Goal: Information Seeking & Learning: Learn about a topic

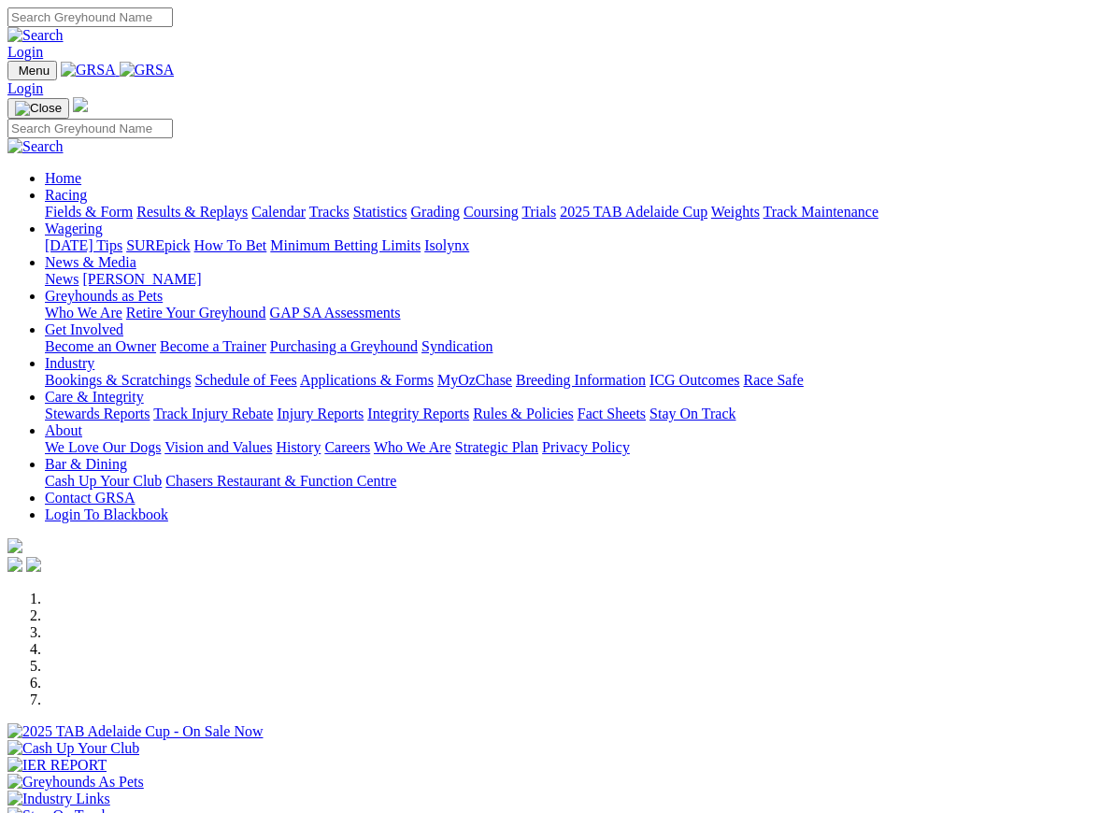
scroll to position [464, 0]
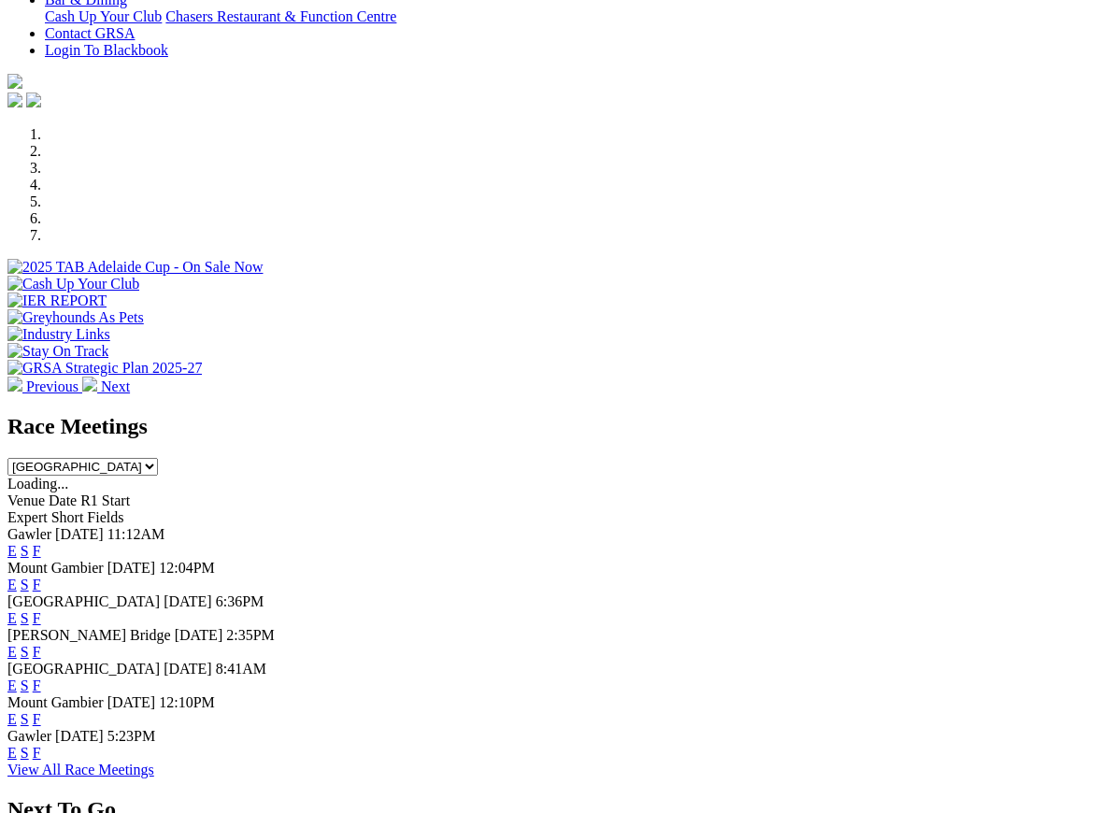
click at [41, 576] on link "F" at bounding box center [37, 584] width 8 height 16
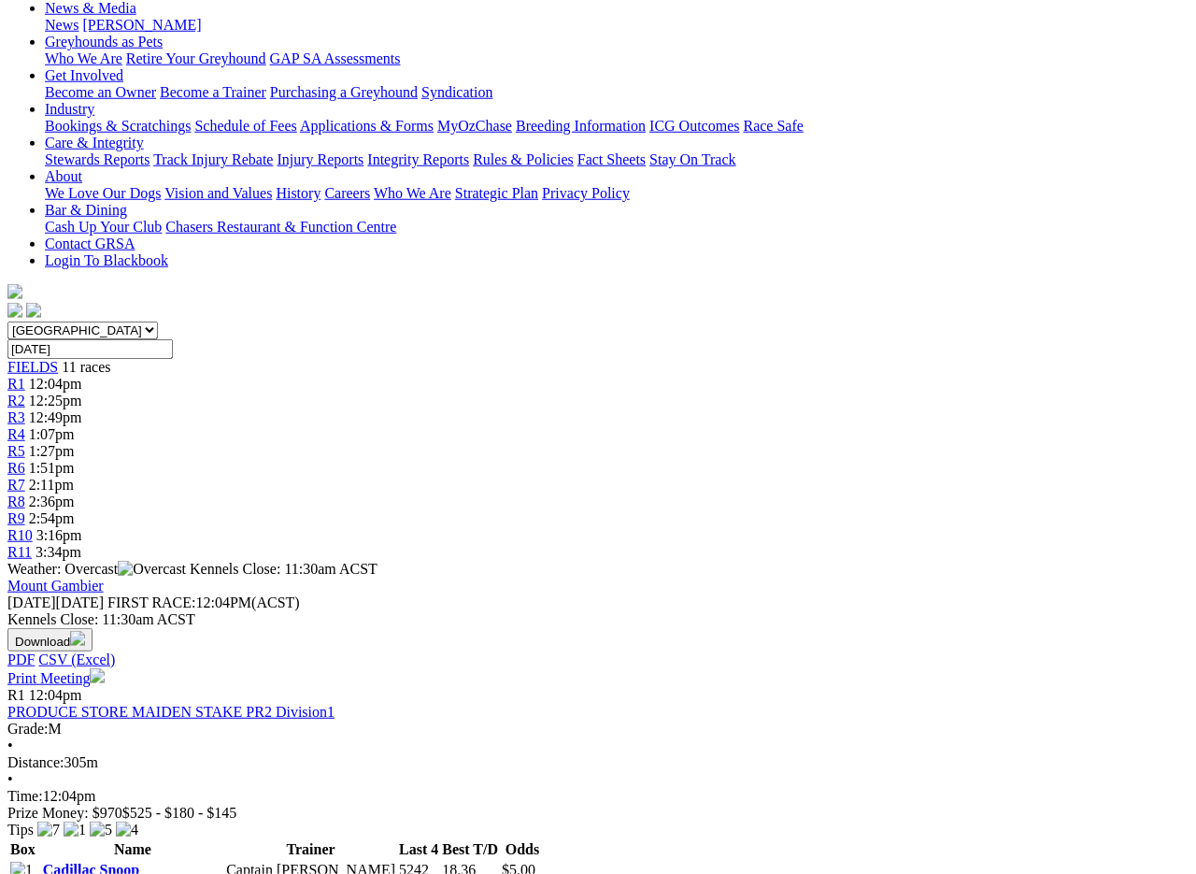
scroll to position [290, 0]
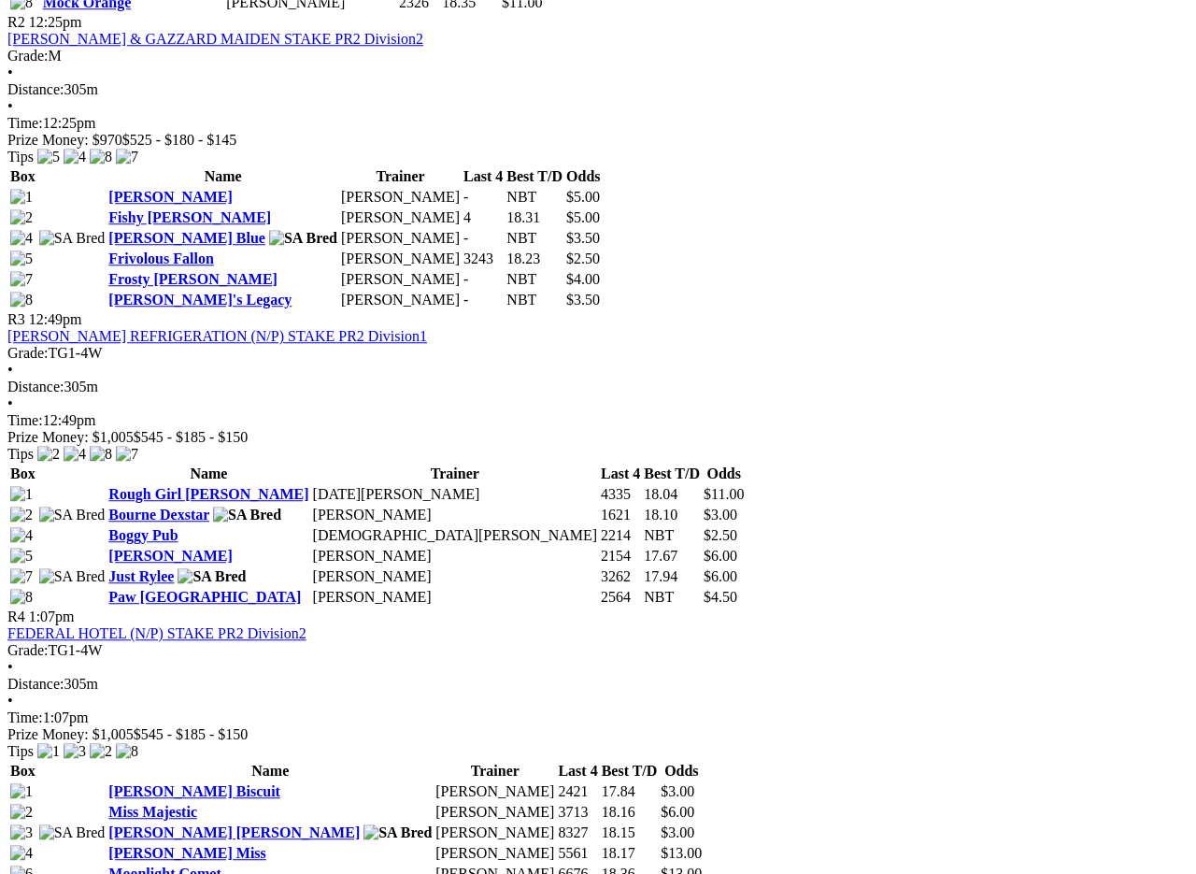
scroll to position [1257, 0]
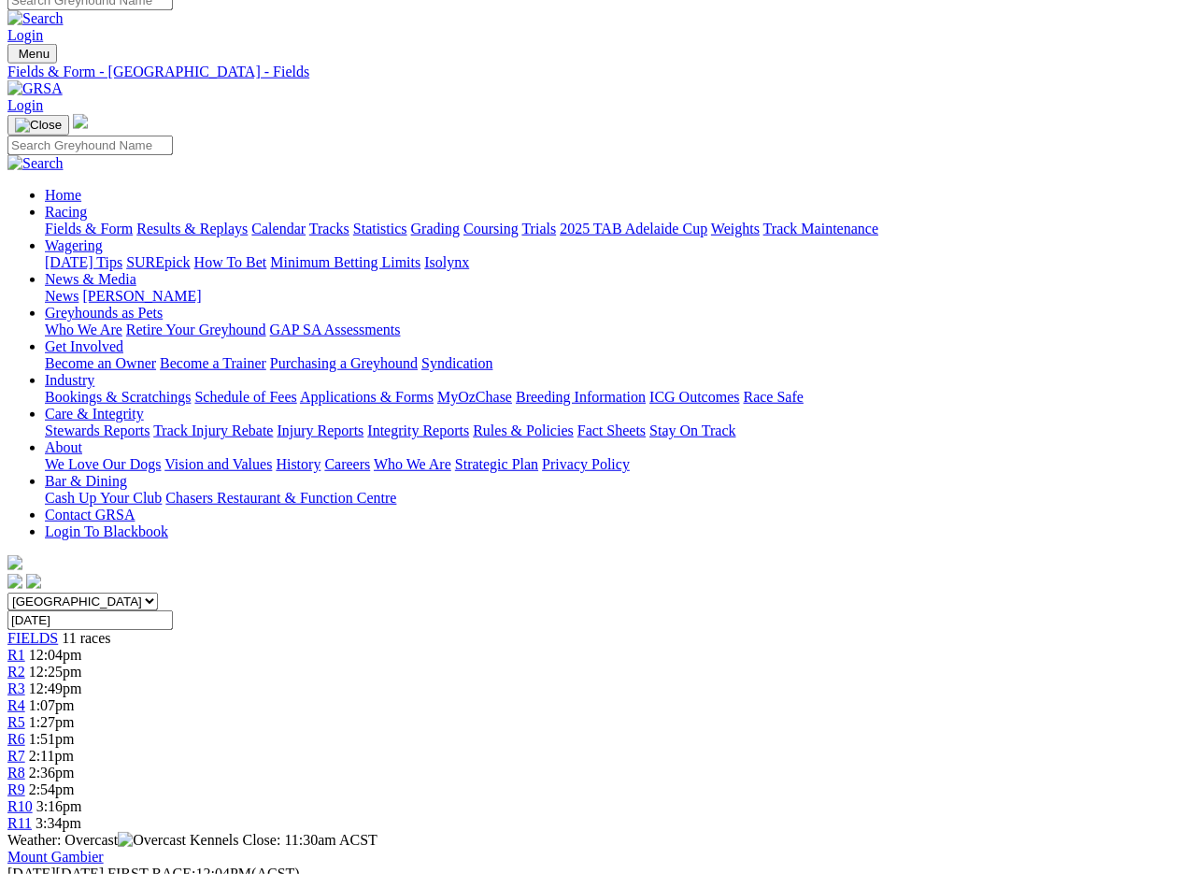
scroll to position [0, 0]
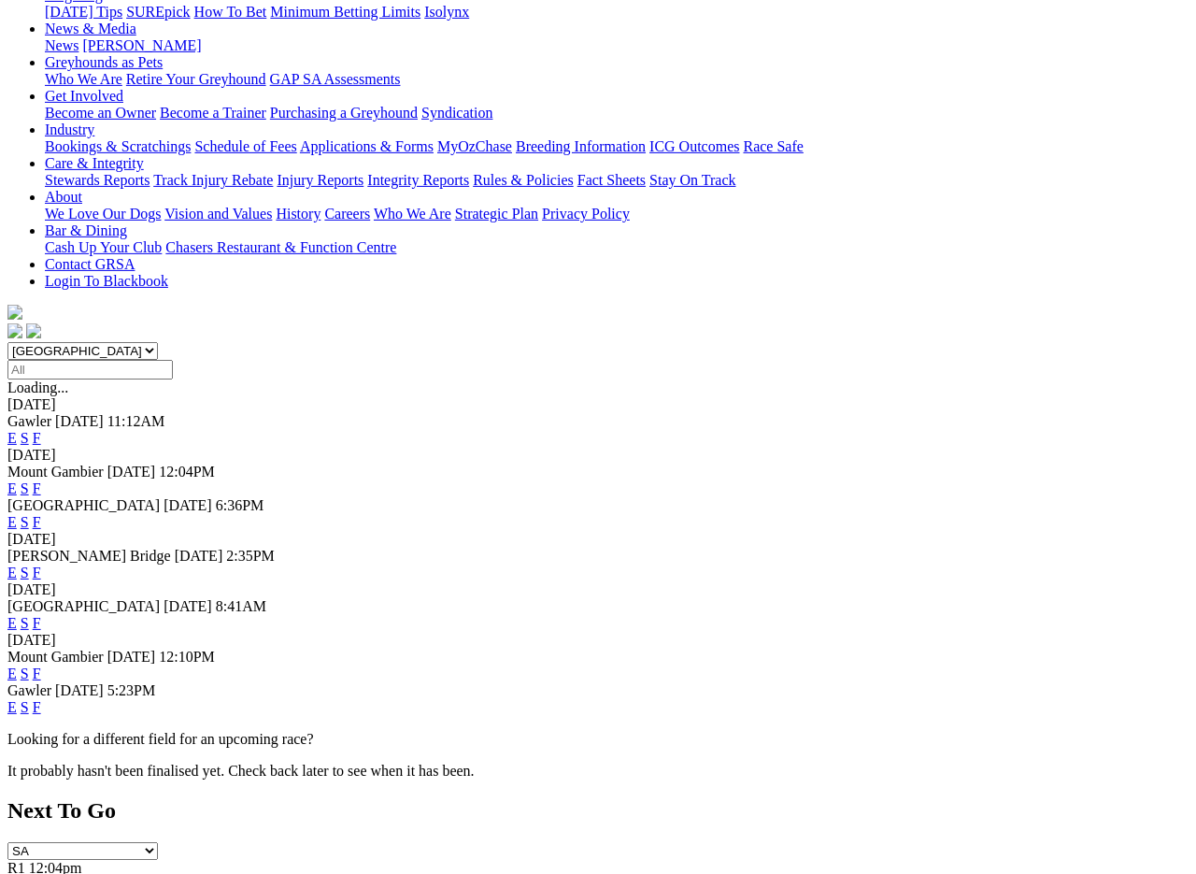
scroll to position [268, 0]
click at [41, 698] on link "F" at bounding box center [37, 706] width 8 height 16
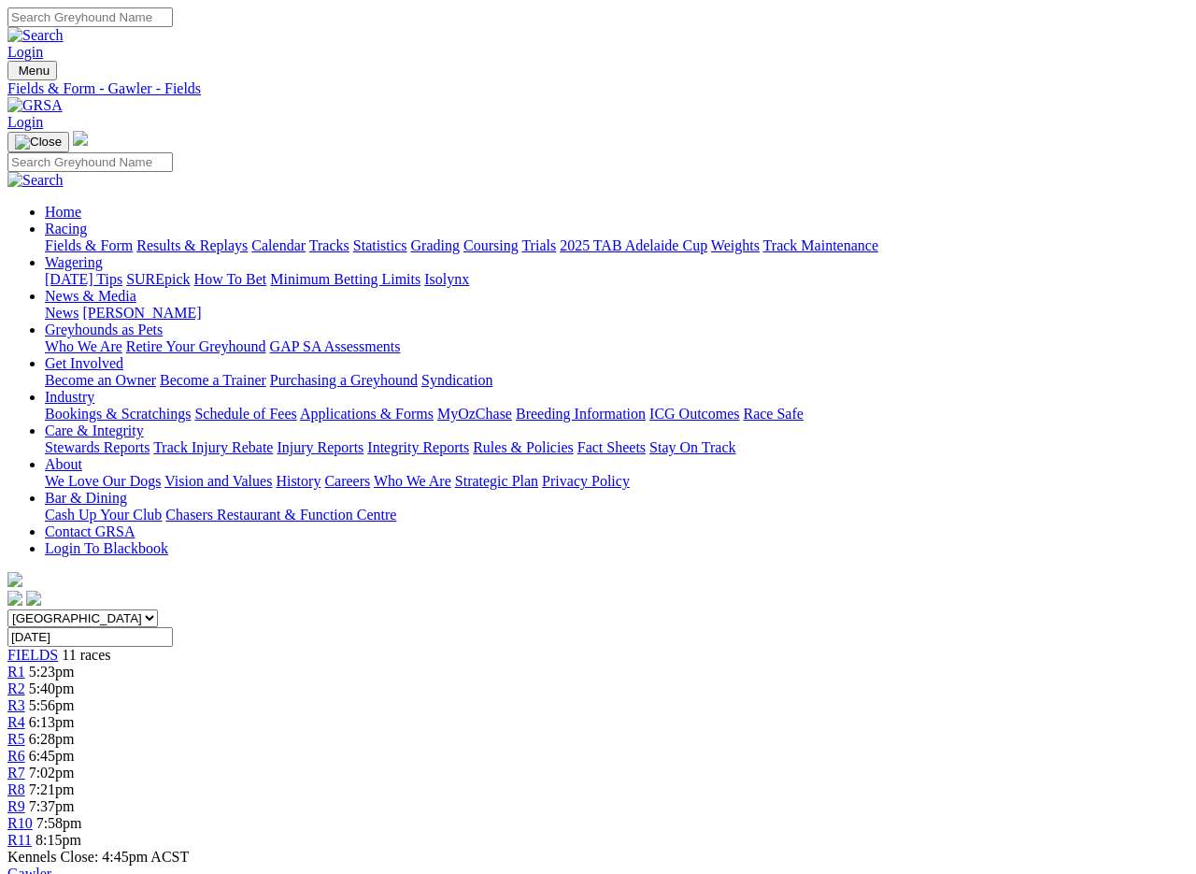
click at [232, 237] on link "Results & Replays" at bounding box center [191, 245] width 111 height 16
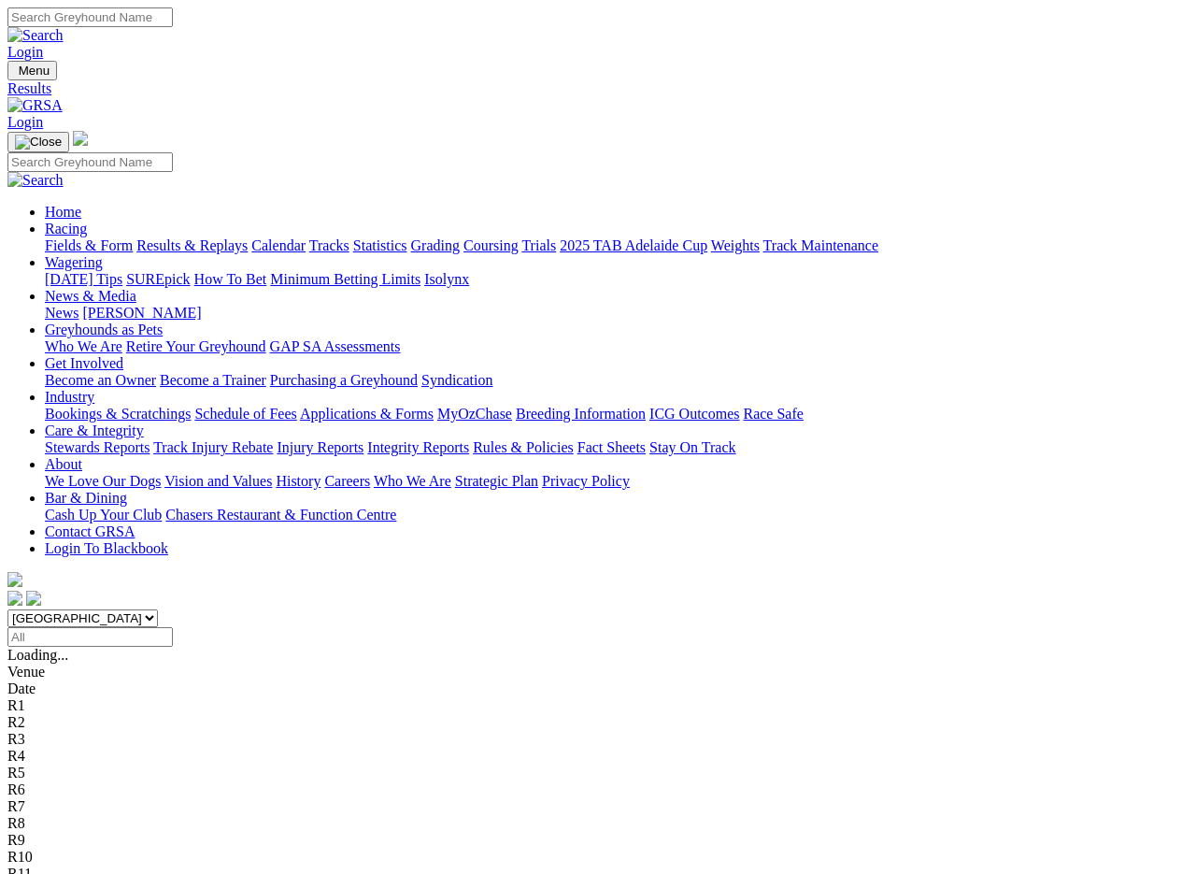
scroll to position [3, 0]
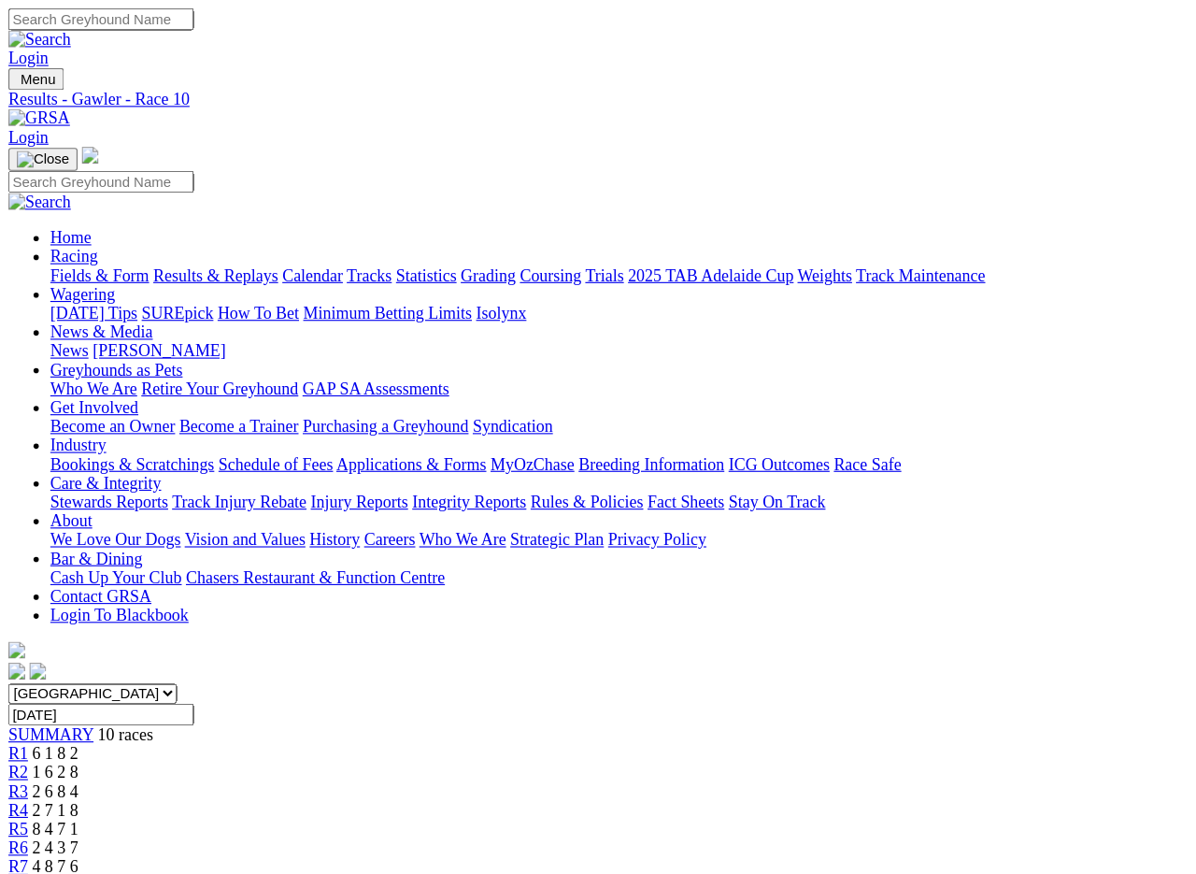
scroll to position [3, 0]
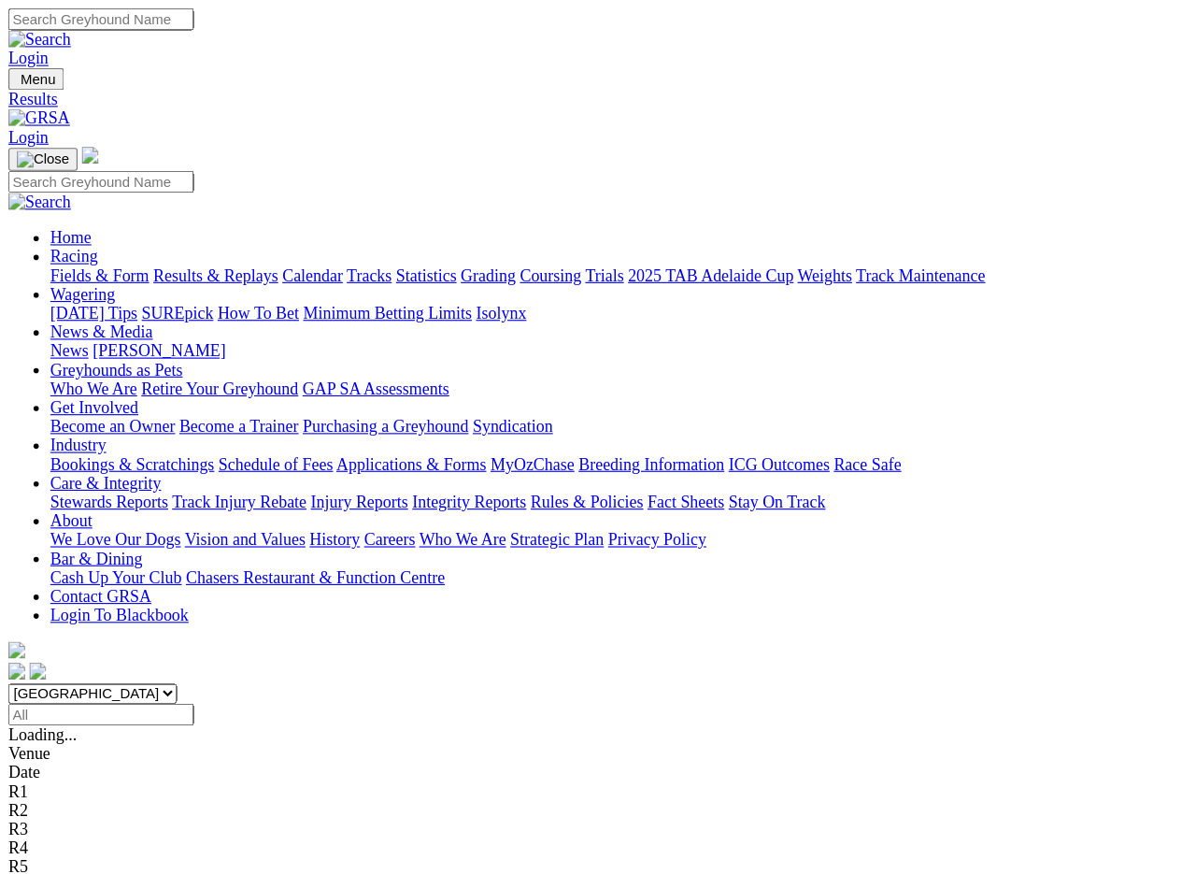
scroll to position [3, 0]
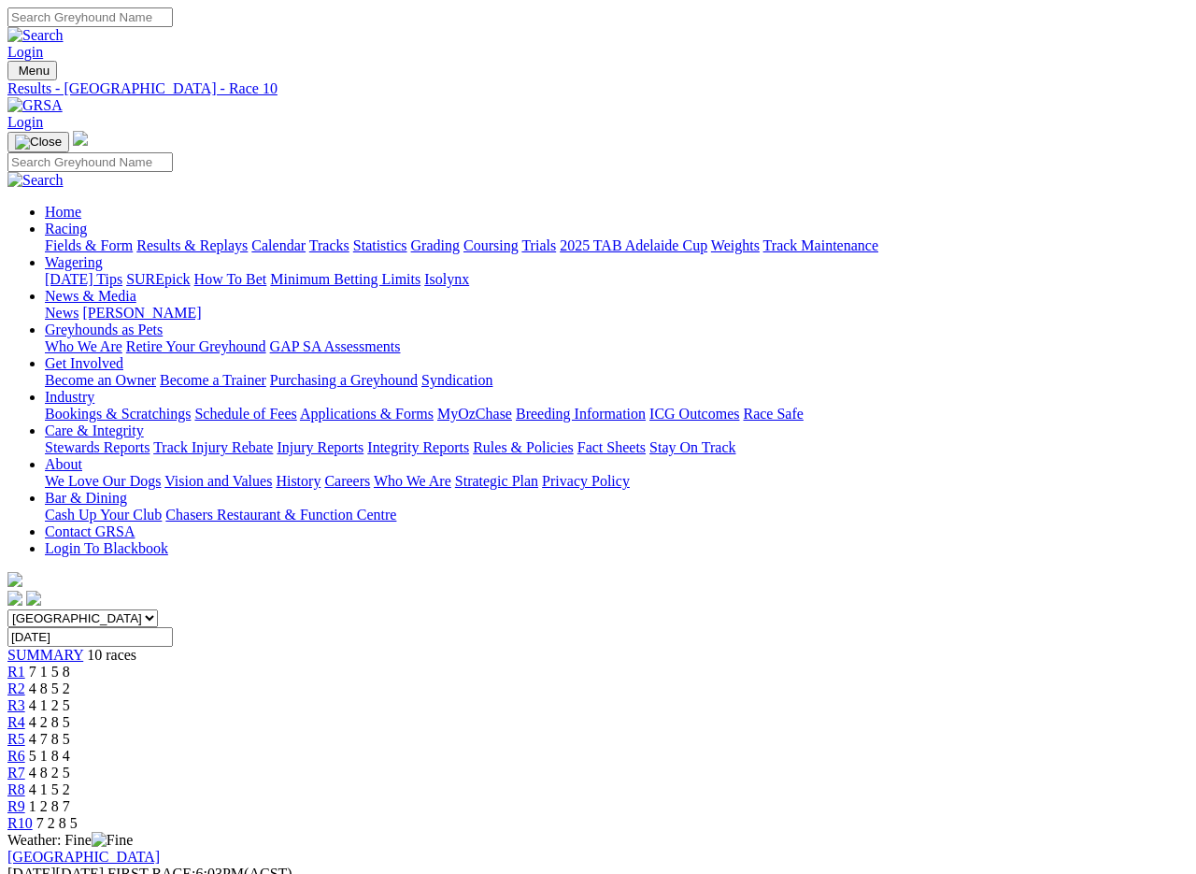
scroll to position [3, 0]
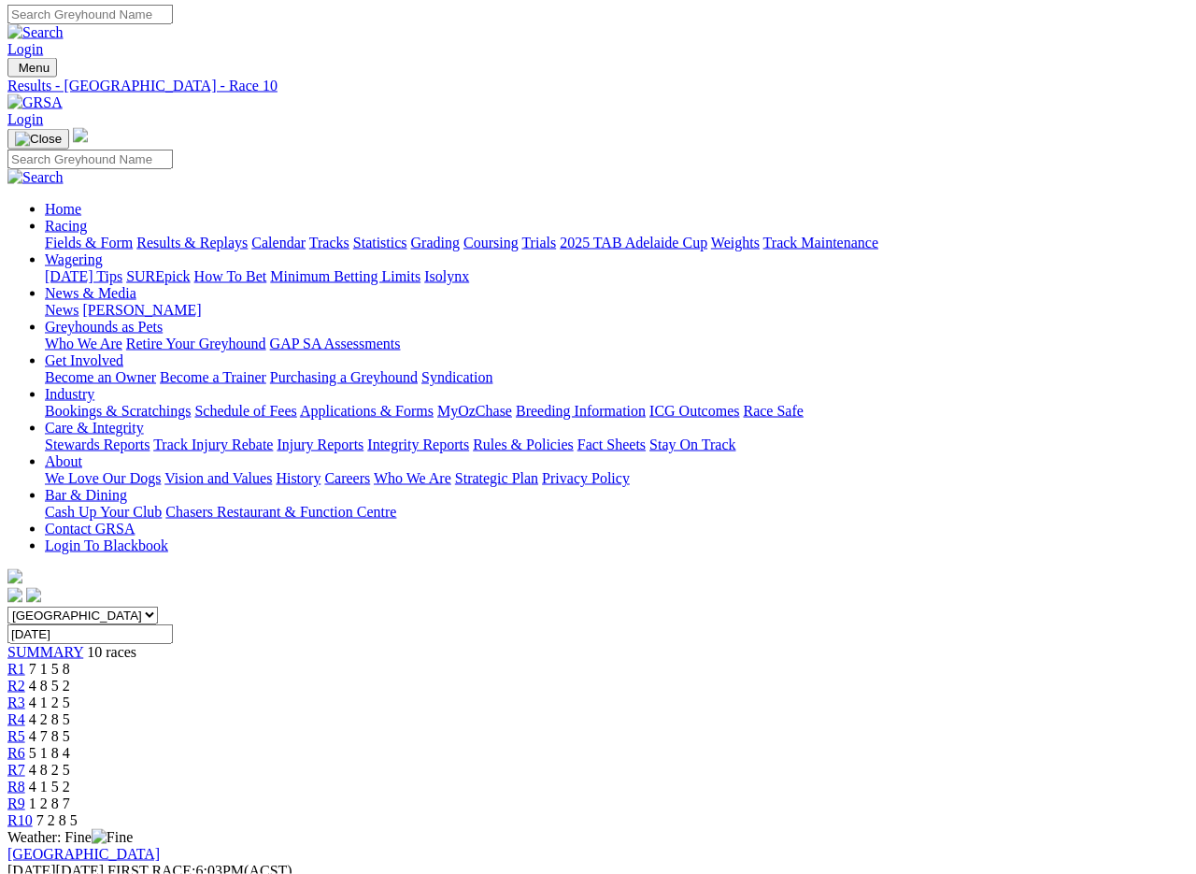
click at [71, 234] on link "Fields & Form" at bounding box center [89, 242] width 88 height 16
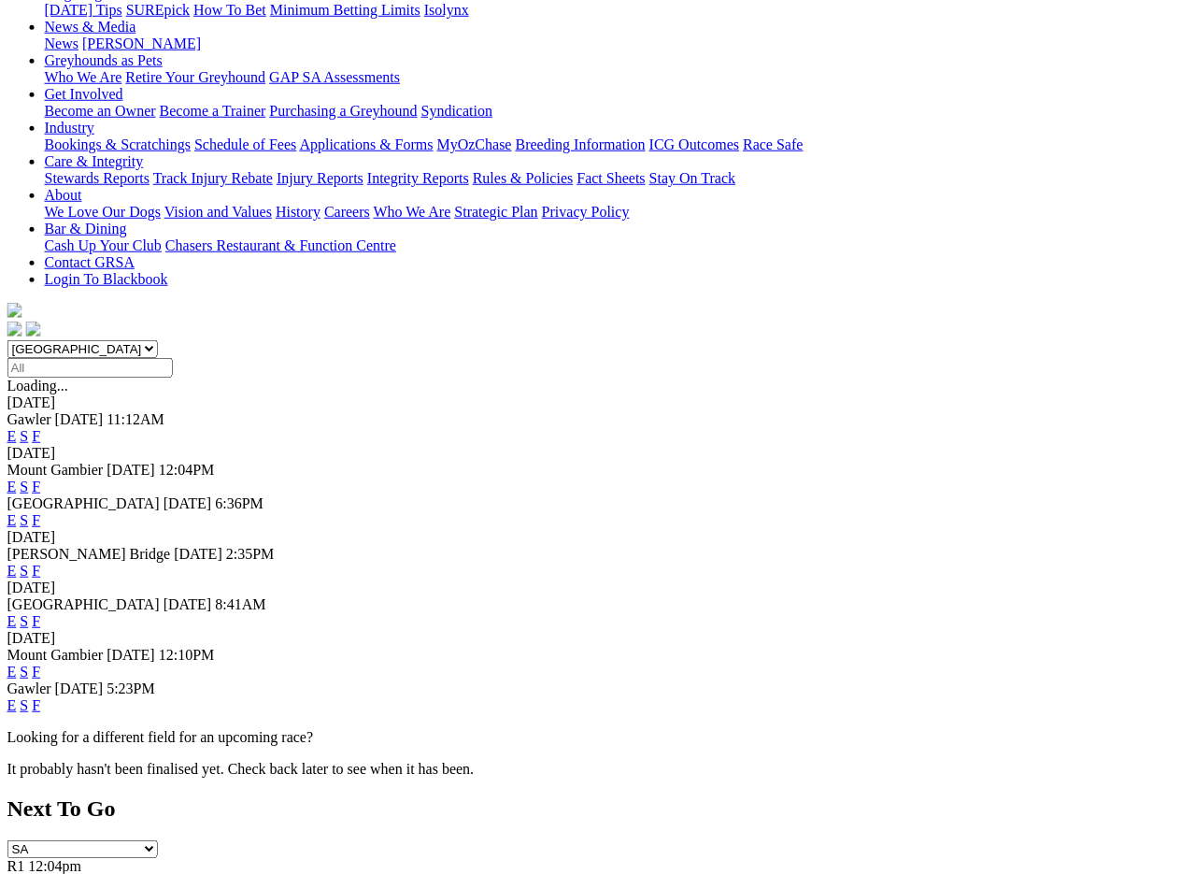
scroll to position [270, 7]
click at [41, 612] on link "F" at bounding box center [37, 620] width 8 height 16
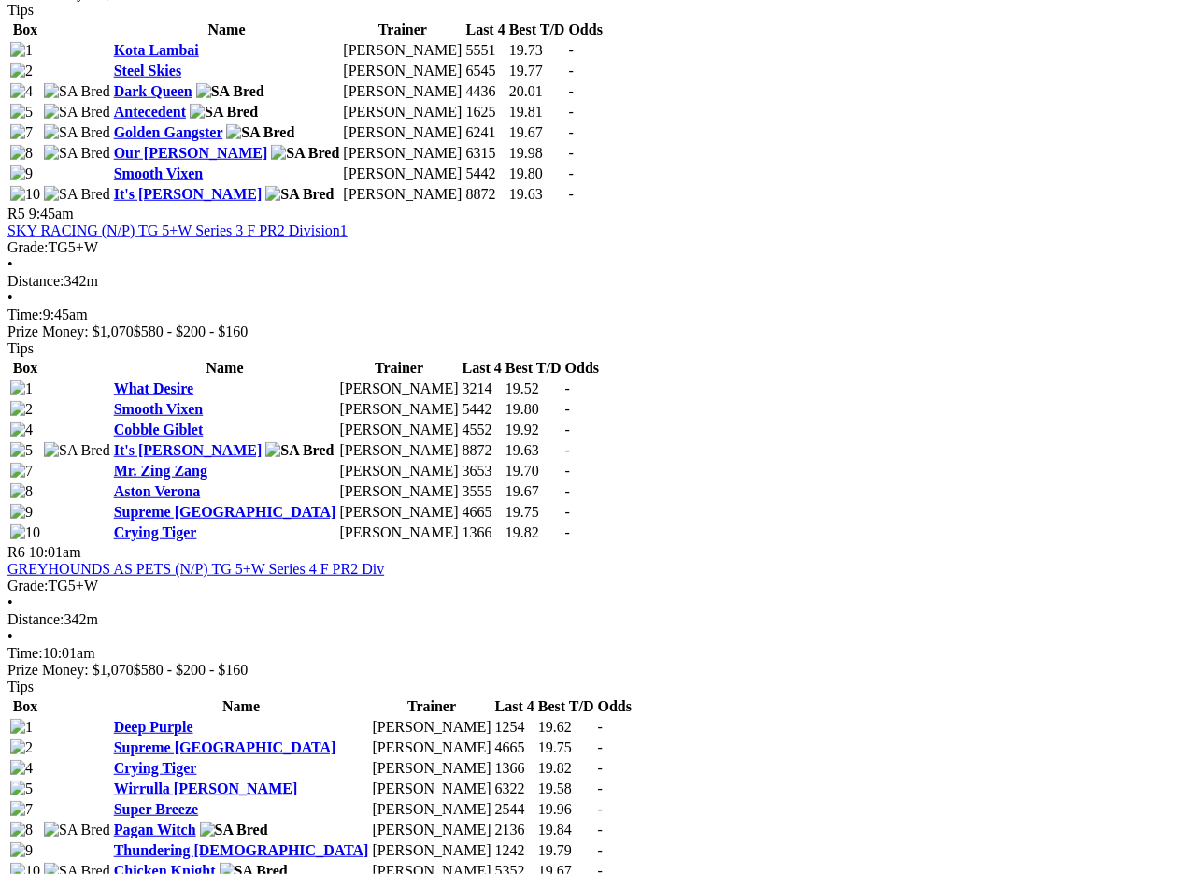
scroll to position [2109, 0]
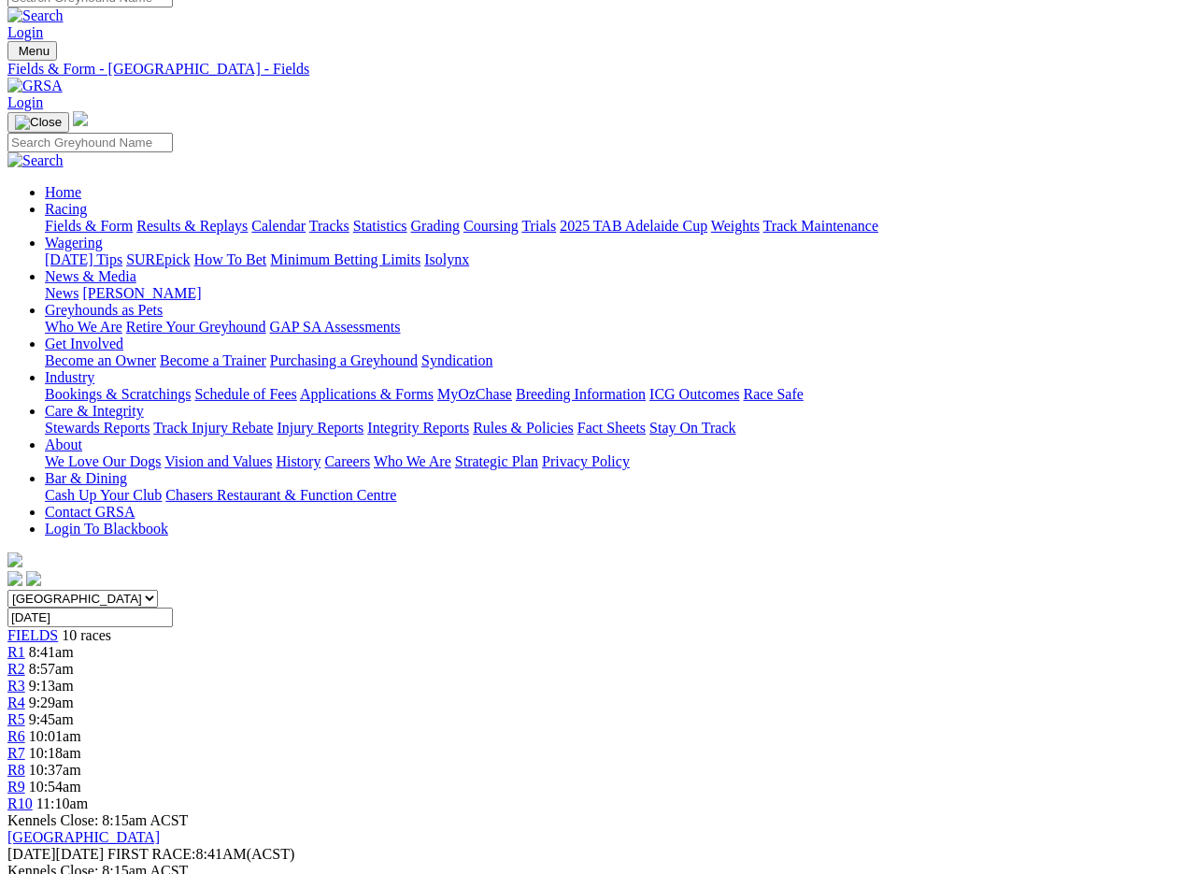
scroll to position [0, 0]
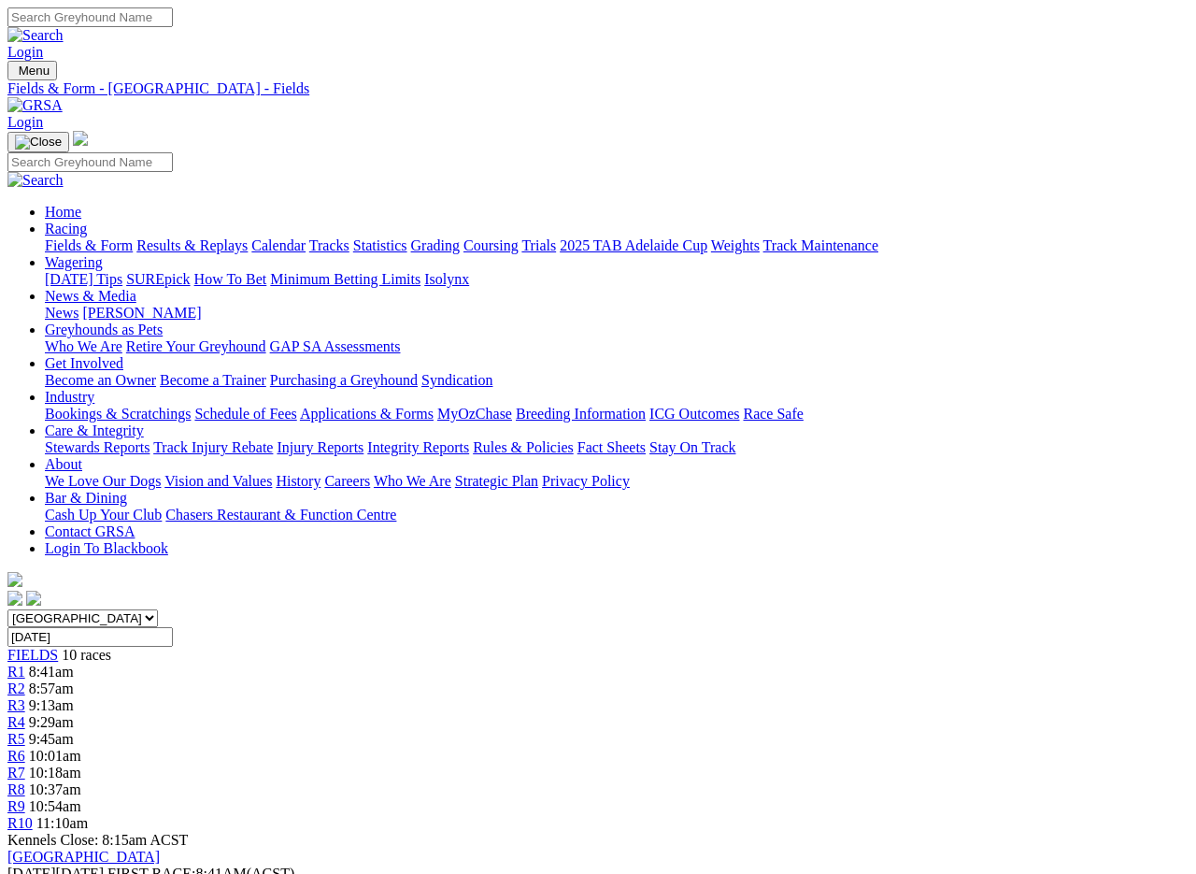
click at [238, 237] on link "Results & Replays" at bounding box center [191, 245] width 111 height 16
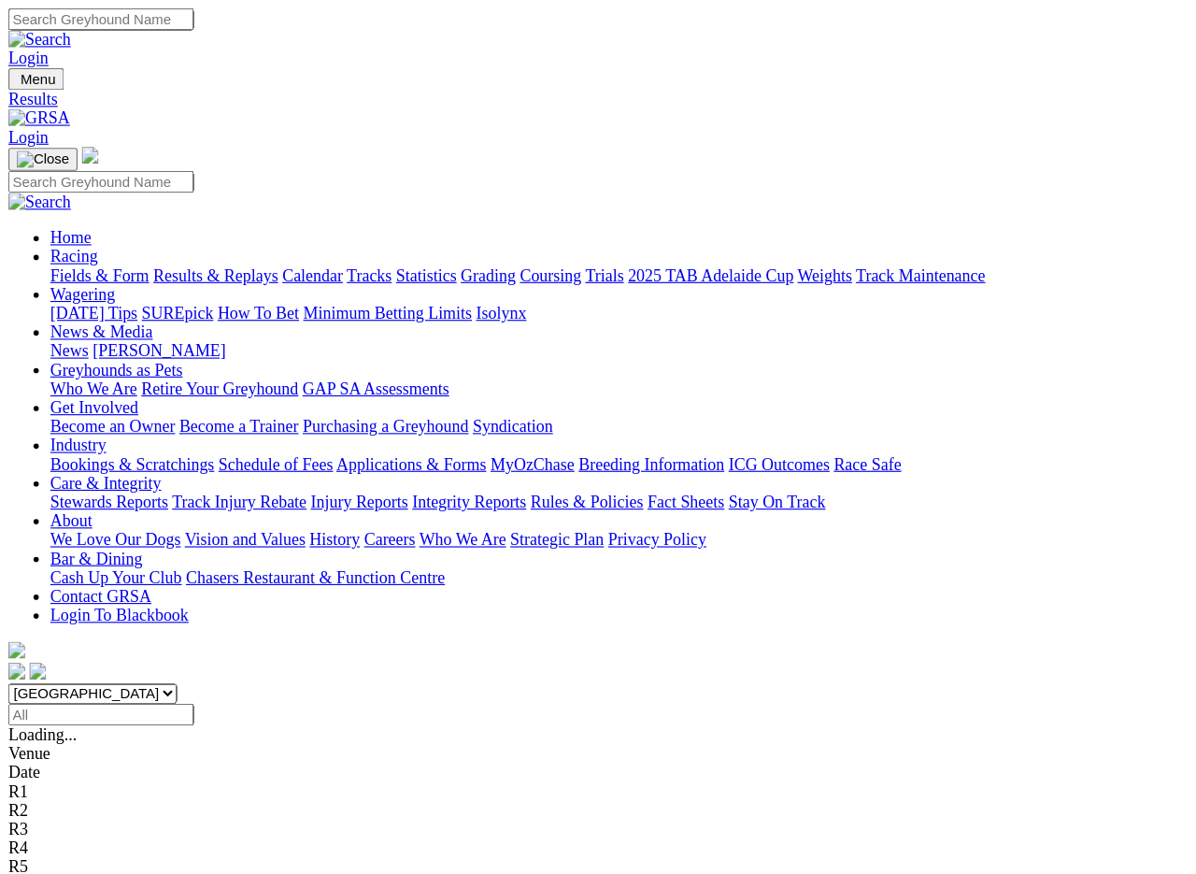
scroll to position [3, 0]
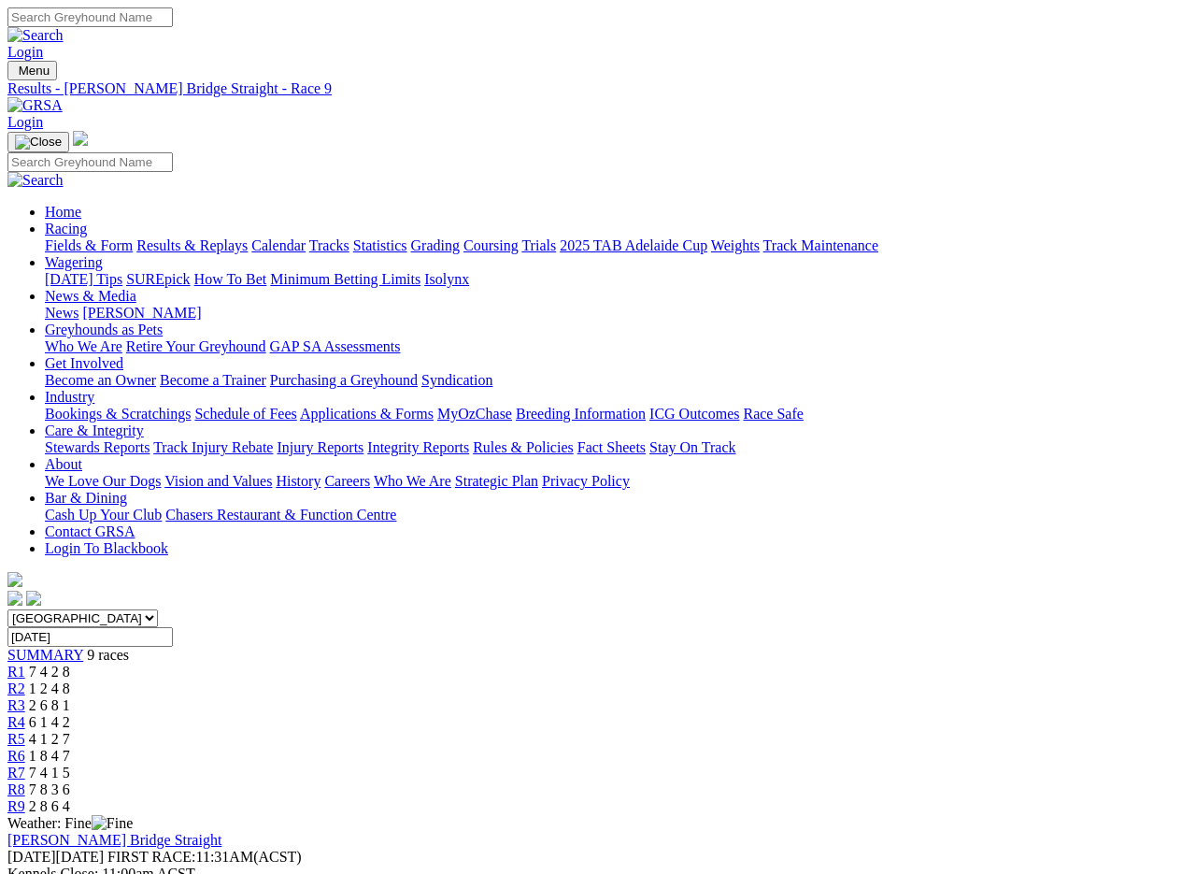
scroll to position [3, 0]
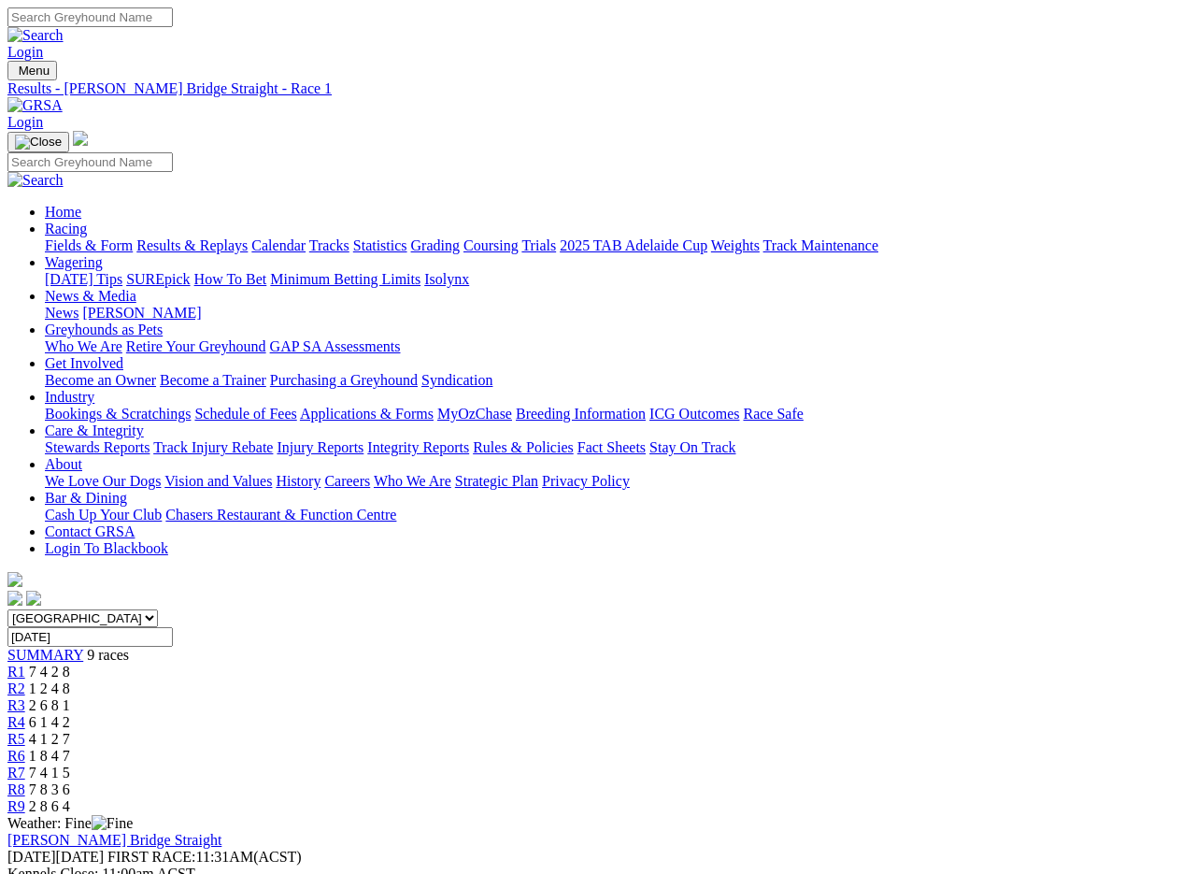
scroll to position [3, 0]
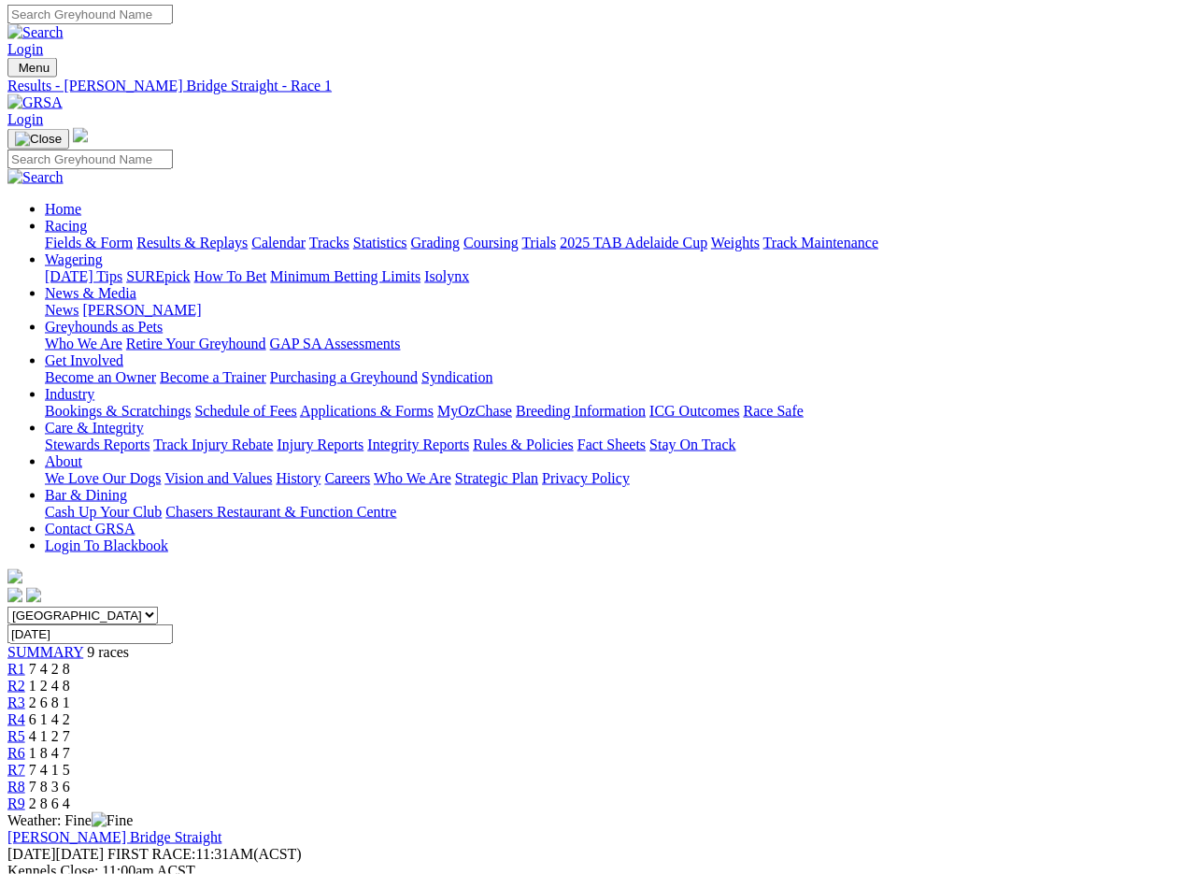
click at [144, 419] on link "Care & Integrity" at bounding box center [94, 427] width 99 height 16
click at [469, 436] on link "Integrity Reports" at bounding box center [418, 444] width 102 height 16
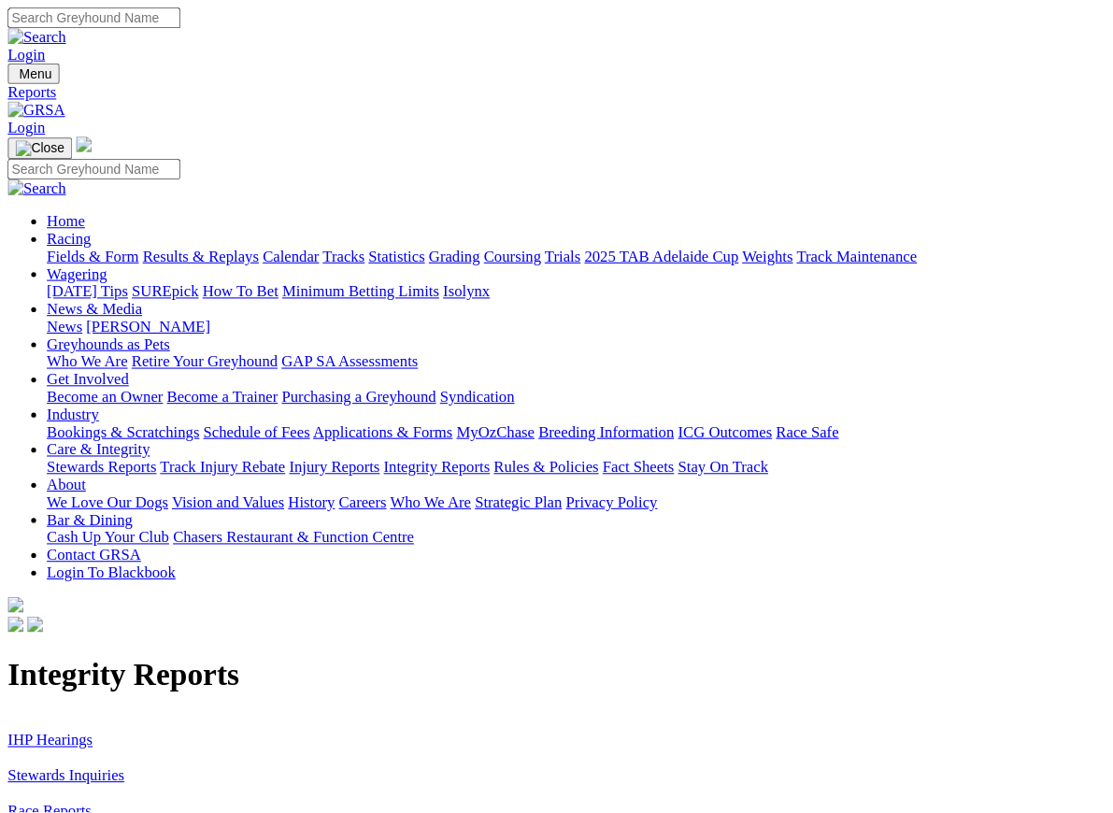
scroll to position [1, 0]
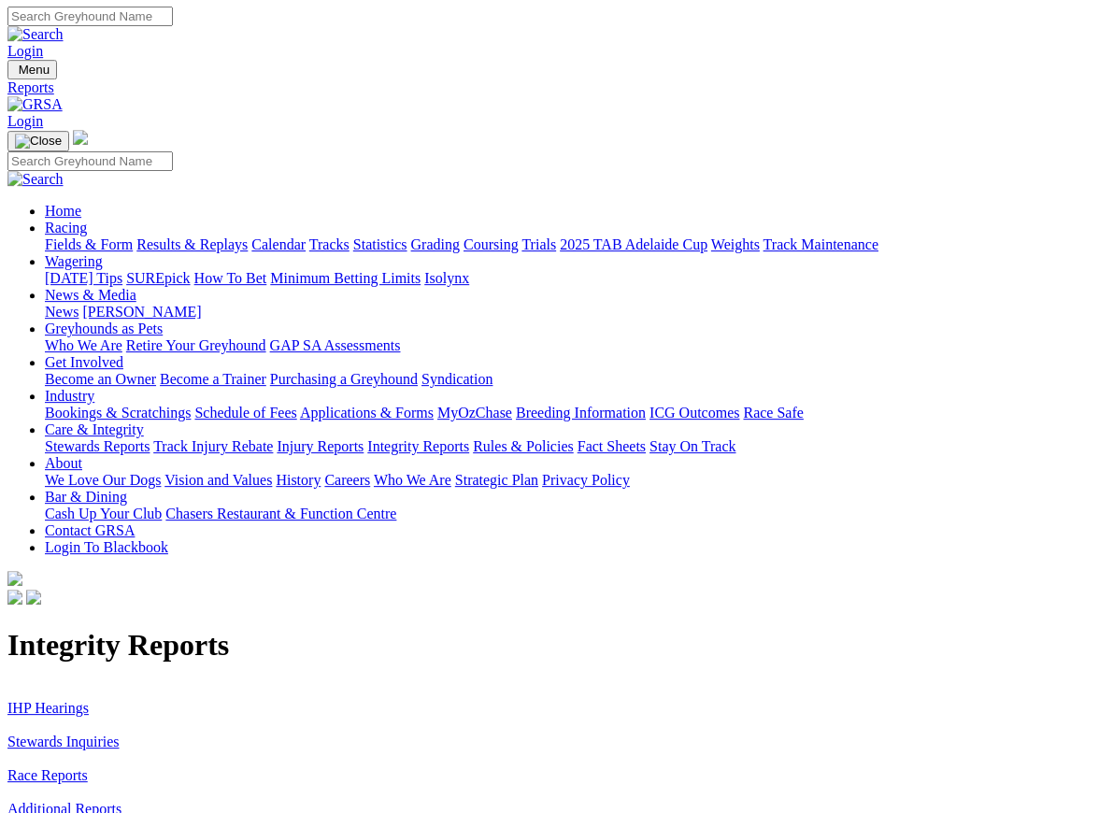
click at [67, 700] on link "IHP Hearings" at bounding box center [47, 708] width 81 height 16
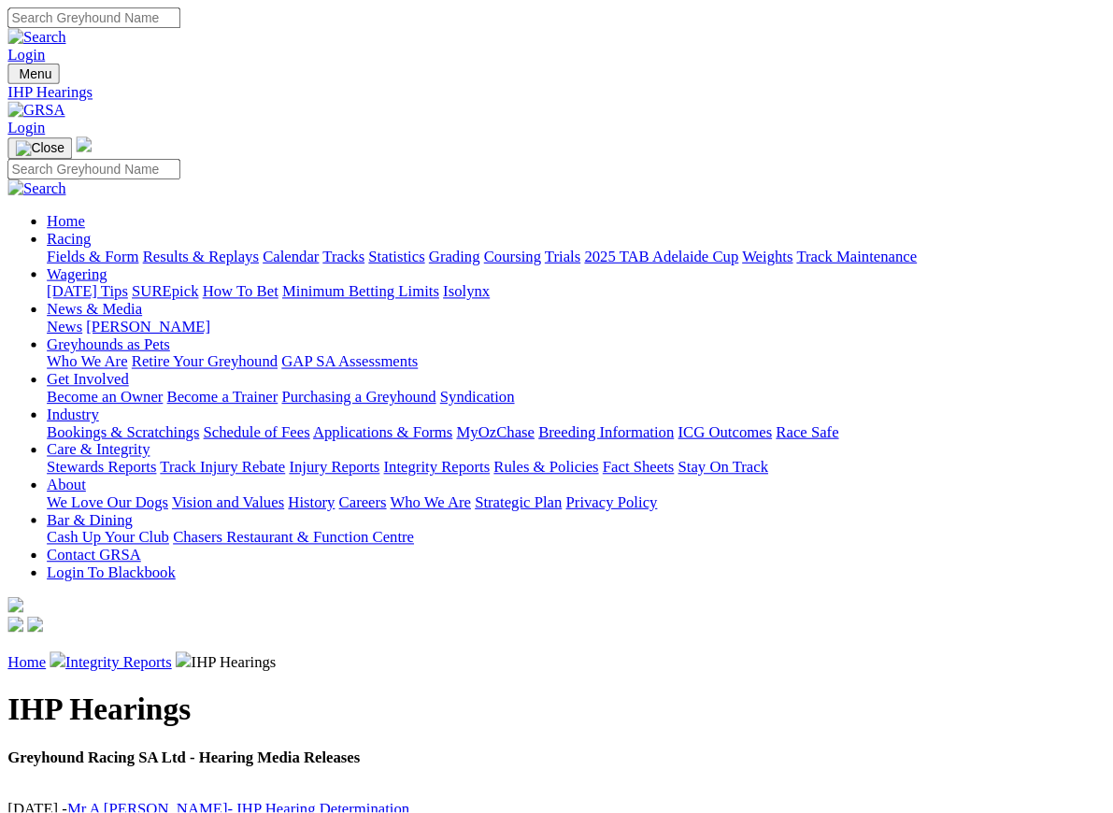
scroll to position [1, 0]
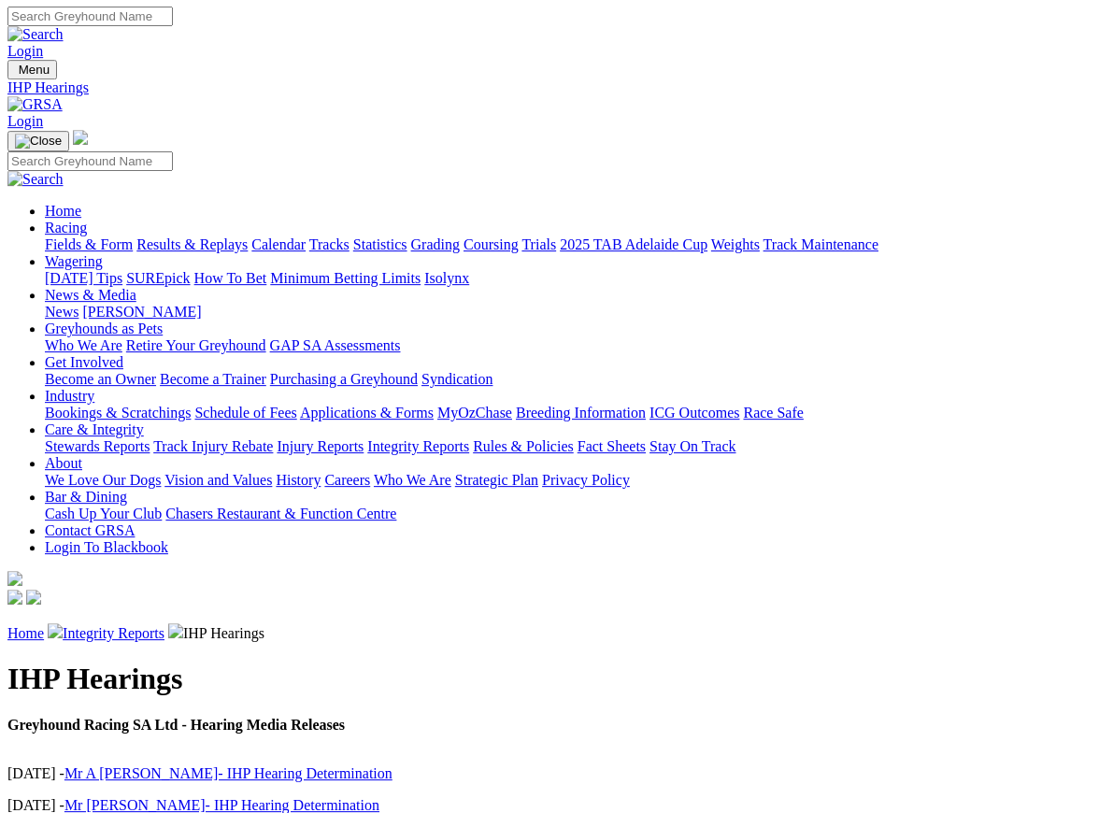
click at [112, 625] on link "Integrity Reports" at bounding box center [114, 633] width 102 height 16
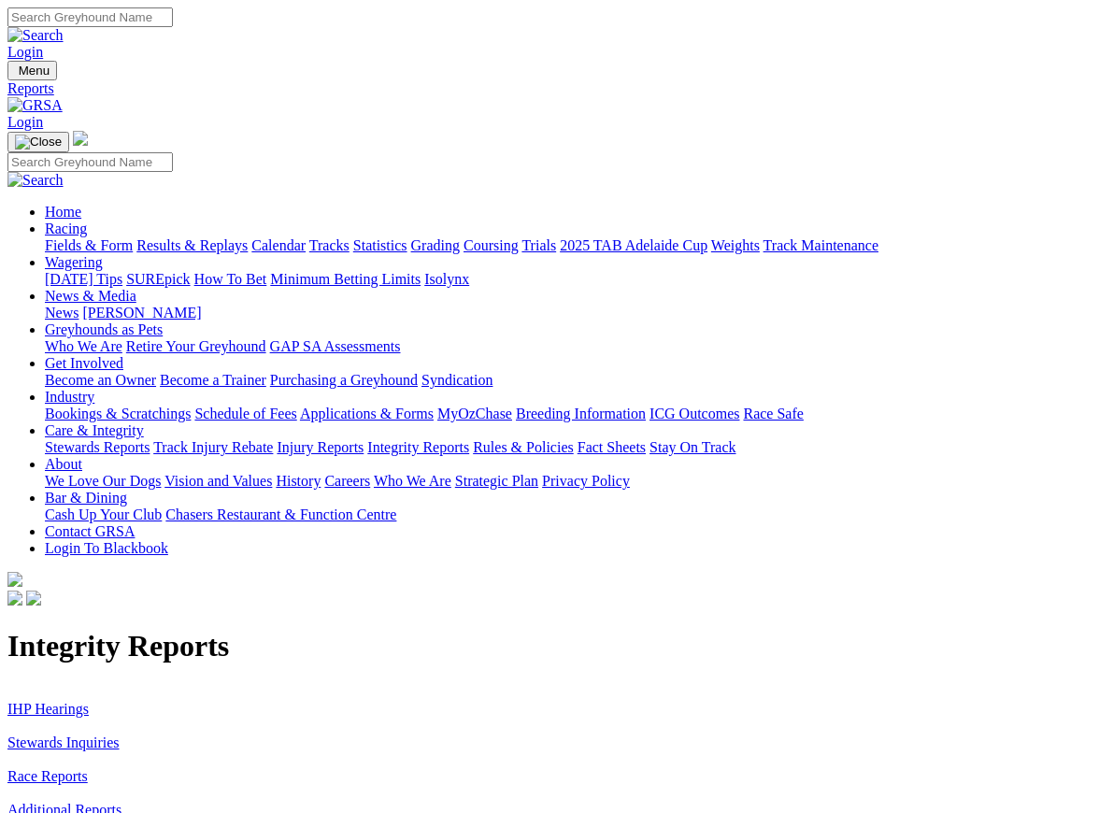
scroll to position [1, 0]
click at [92, 733] on link "Stewards Inquiries" at bounding box center [63, 741] width 112 height 16
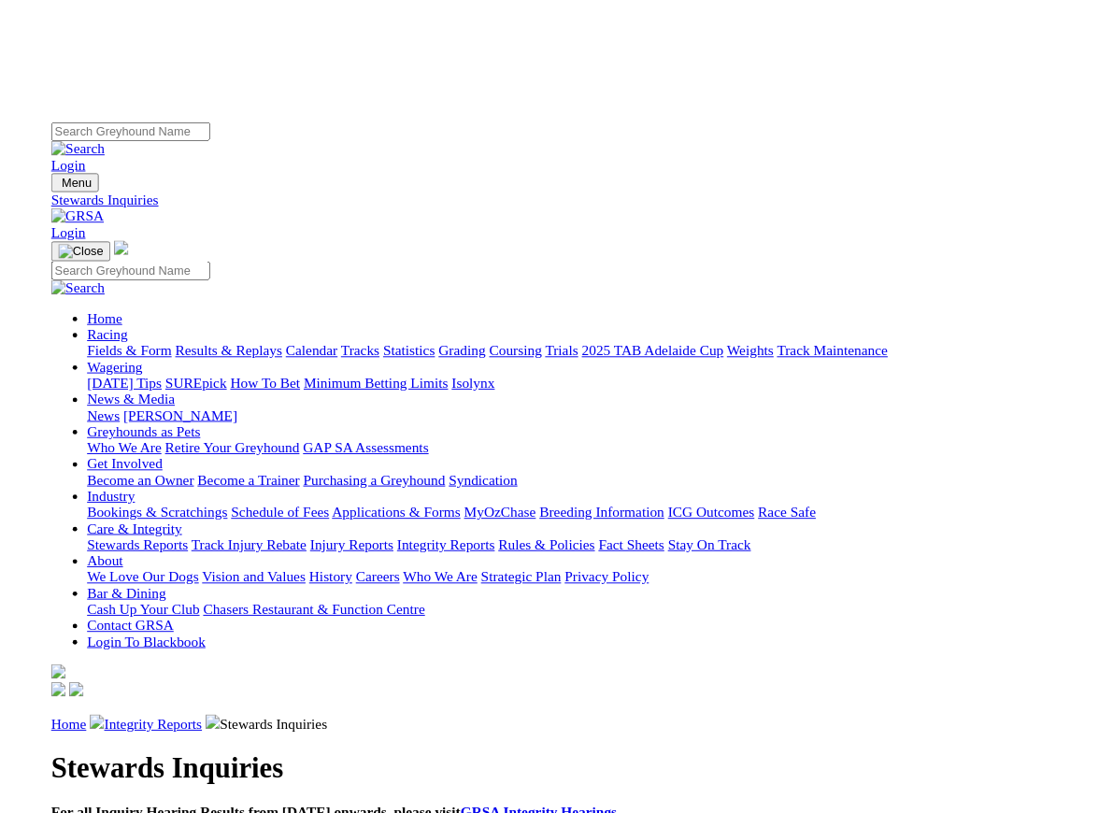
scroll to position [6, 0]
